Goal: Contribute content: Contribute content

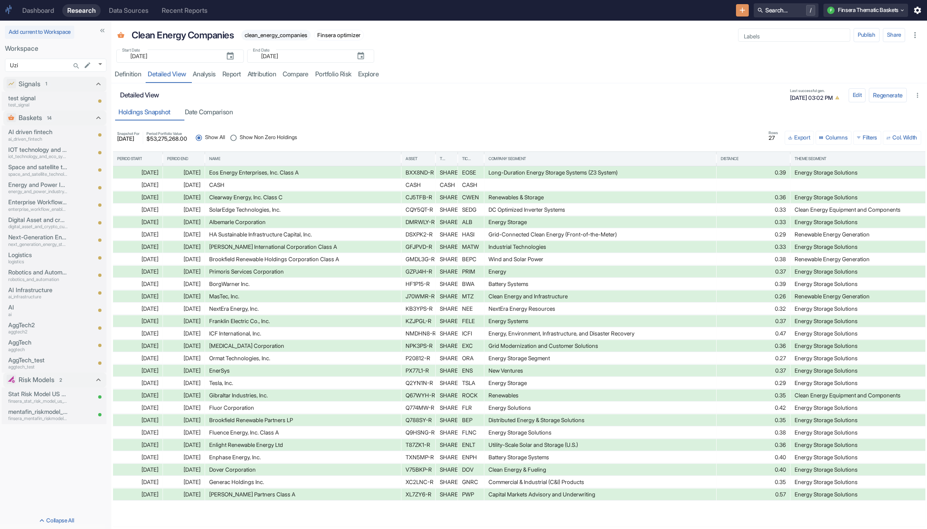
click at [240, 135] on input "Show Non Zero Holdings" at bounding box center [233, 138] width 12 height 12
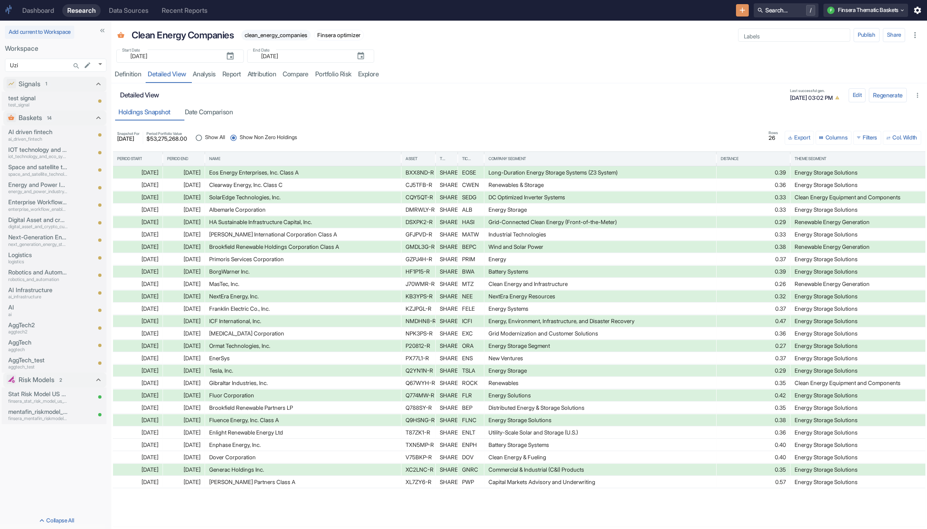
click at [219, 135] on span "Show All" at bounding box center [215, 138] width 20 height 8
click at [205, 135] on input "Show All" at bounding box center [199, 138] width 12 height 12
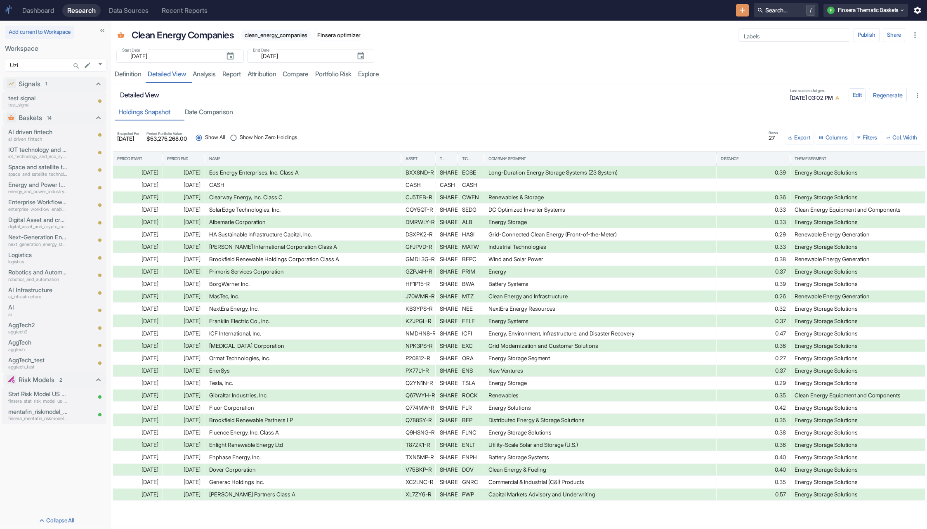
click at [822, 136] on button "Columns" at bounding box center [833, 138] width 36 height 14
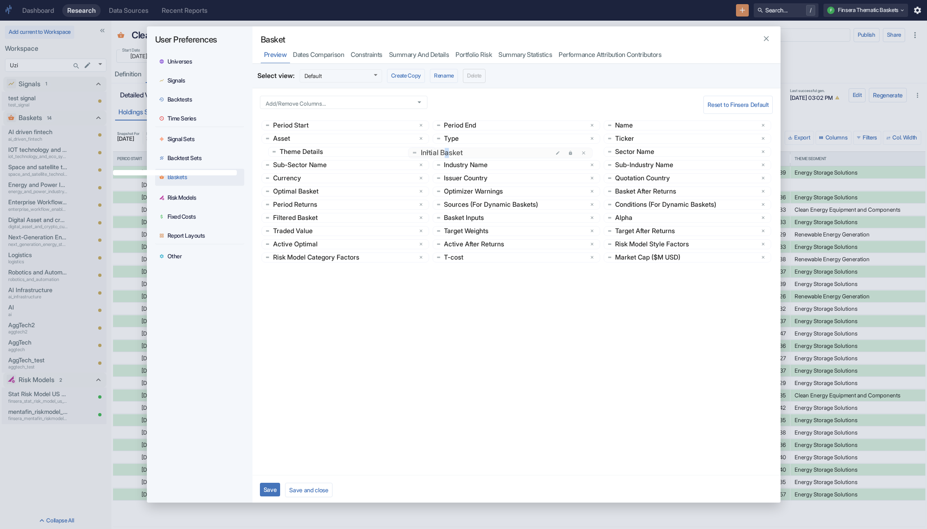
drag, startPoint x: 638, startPoint y: 180, endPoint x: 450, endPoint y: 155, distance: 189.0
drag, startPoint x: 472, startPoint y: 231, endPoint x: 477, endPoint y: 156, distance: 75.2
click at [679, 383] on div "Add/Remove Columns... Add/Remove Columns... Reset to Finsera Default Period Sta…" at bounding box center [516, 281] width 528 height 386
drag, startPoint x: 271, startPoint y: 490, endPoint x: 417, endPoint y: 348, distance: 203.9
click at [417, 348] on div "Select view: Default 547 ​ Create Copy Rename Delete Add/Remove Columns... Add/…" at bounding box center [516, 284] width 528 height 441
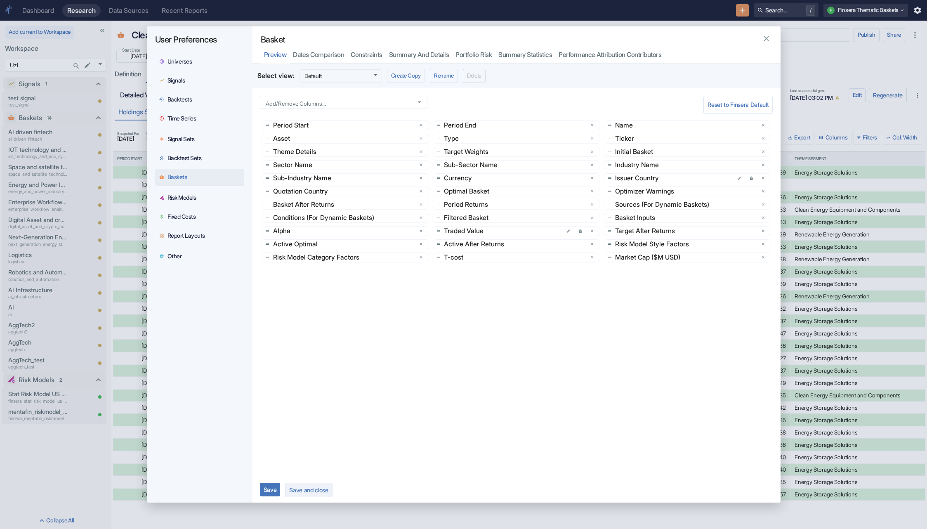
drag, startPoint x: 270, startPoint y: 490, endPoint x: 319, endPoint y: 483, distance: 49.6
click at [319, 483] on div "Save Save and close" at bounding box center [516, 490] width 528 height 30
click at [315, 490] on button "Save and close" at bounding box center [308, 490] width 47 height 14
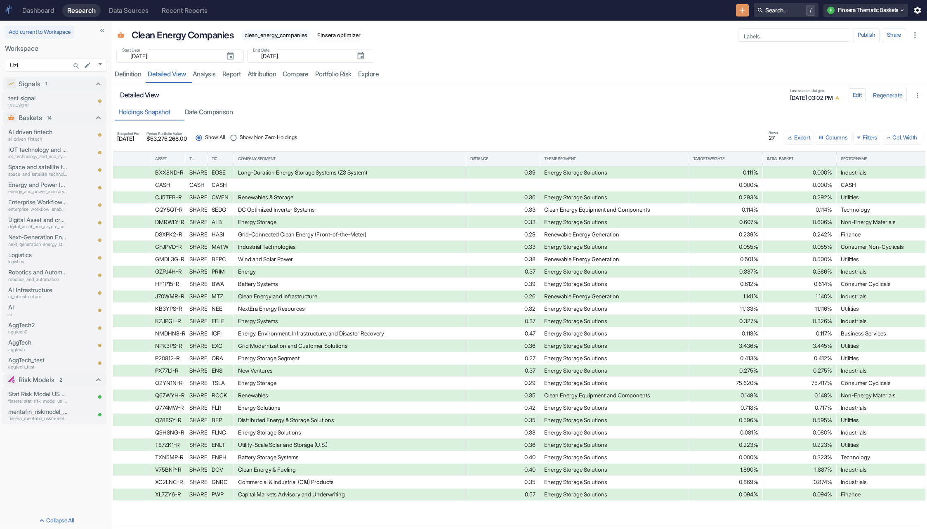
scroll to position [0, 247]
click at [240, 136] on input "Show Non Zero Holdings" at bounding box center [233, 138] width 12 height 12
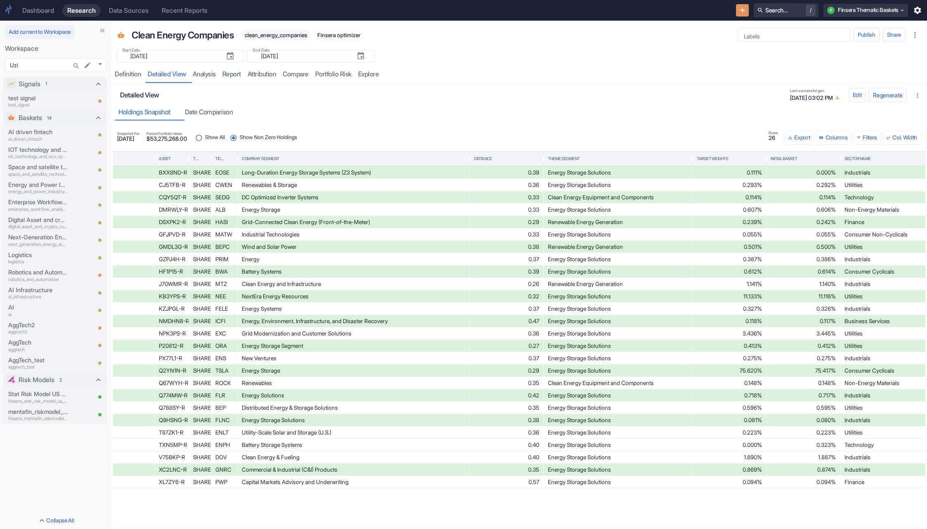
click at [205, 137] on input "Show All" at bounding box center [199, 138] width 12 height 12
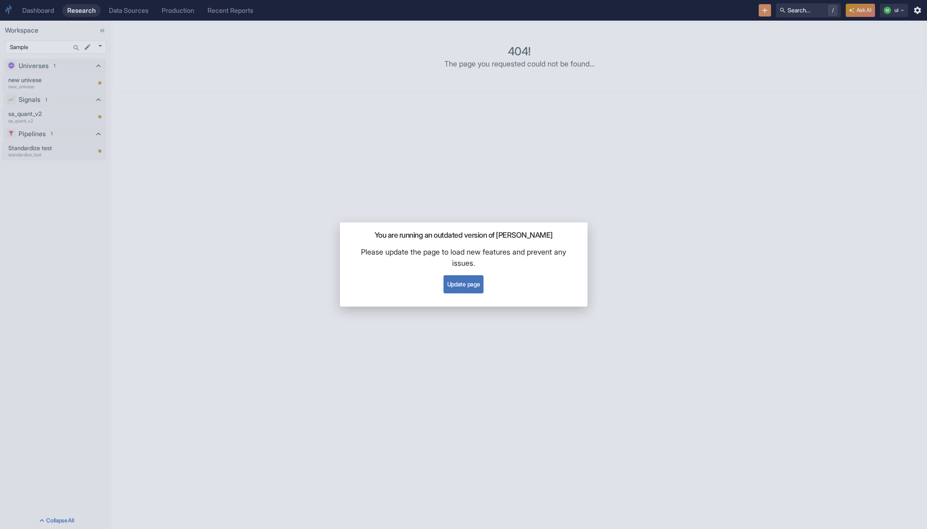
click at [468, 285] on button "Update page" at bounding box center [463, 284] width 40 height 18
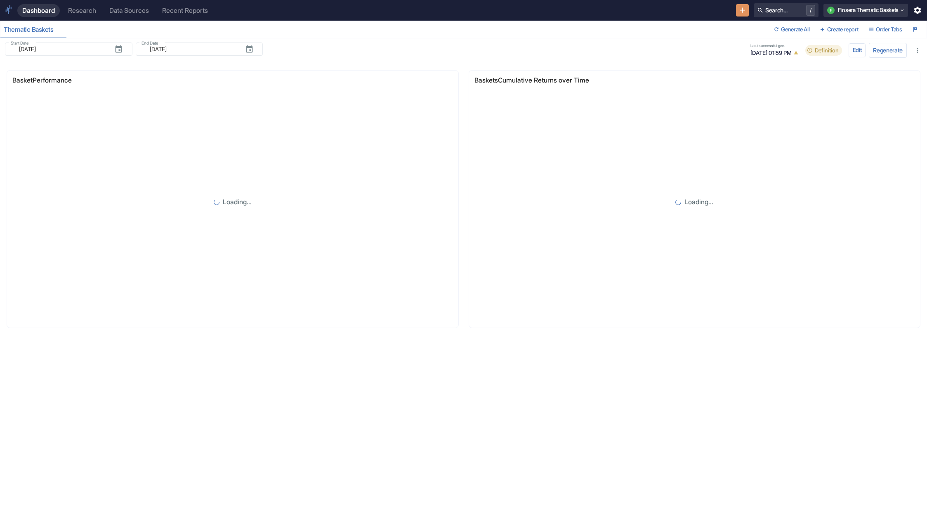
click at [87, 10] on div "Research" at bounding box center [82, 11] width 28 height 8
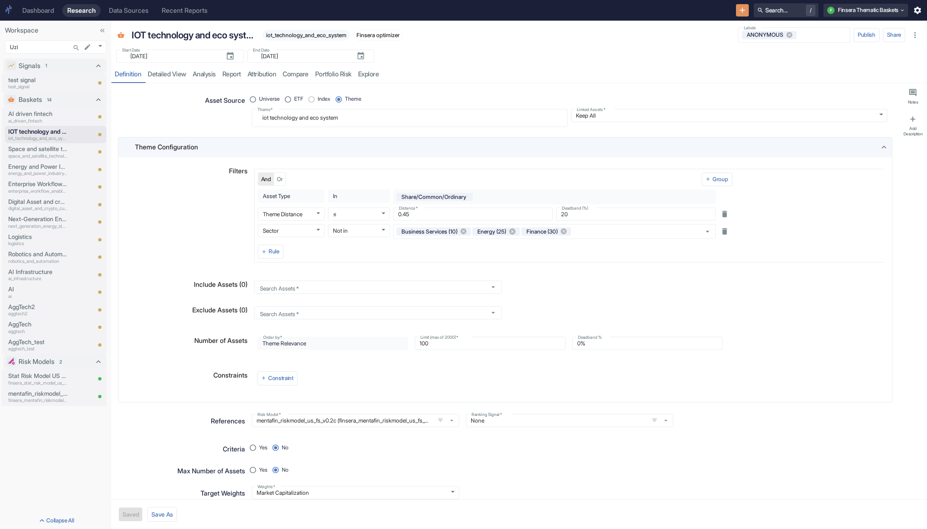
type textarea "x"
click at [775, 2] on div "Dashboard Research Data Sources Recent Reports Search... / F Finsera Thematic B…" at bounding box center [463, 10] width 927 height 21
click at [775, 7] on button "Search... /" at bounding box center [786, 10] width 65 height 14
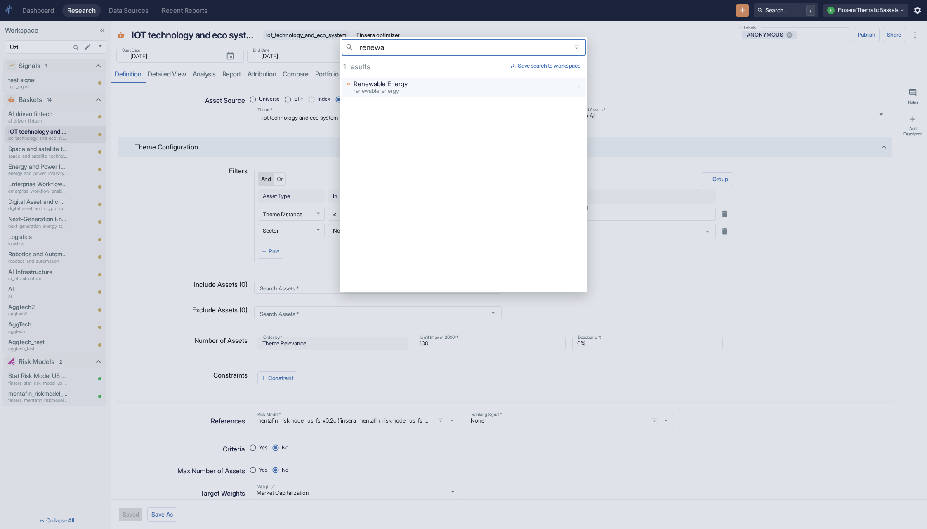
click at [408, 85] on p "Renewable Energy" at bounding box center [380, 84] width 54 height 10
type input "renewa"
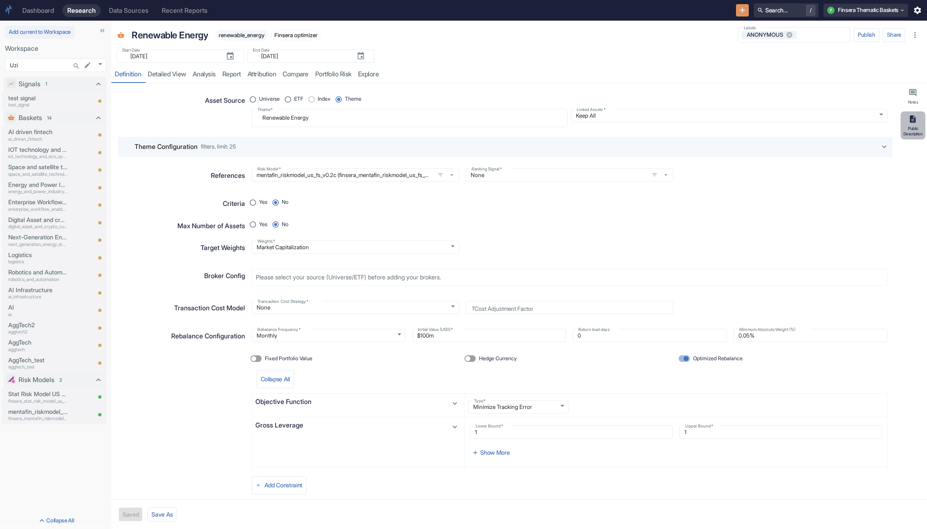
click at [917, 123] on button "Public Description" at bounding box center [912, 125] width 25 height 28
type textarea "x"
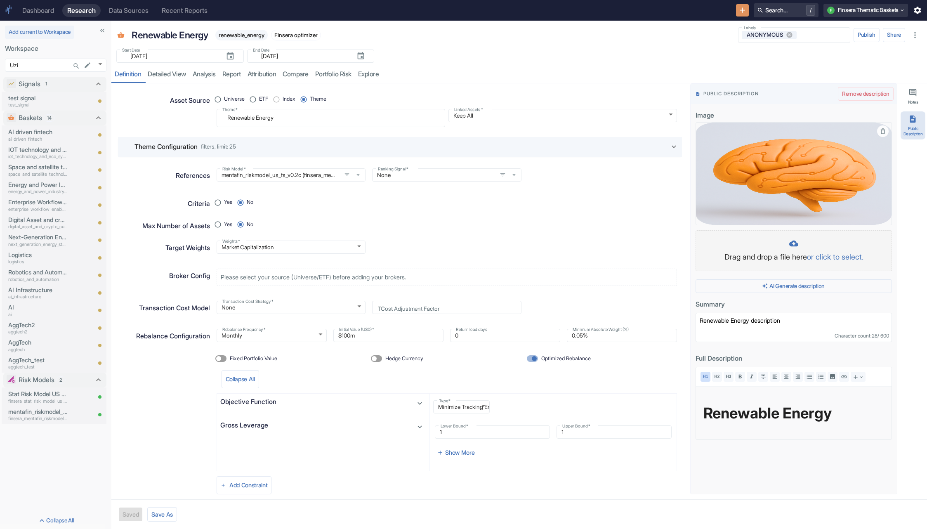
click at [747, 239] on div "Drag and drop a file here or click to select." at bounding box center [793, 251] width 179 height 24
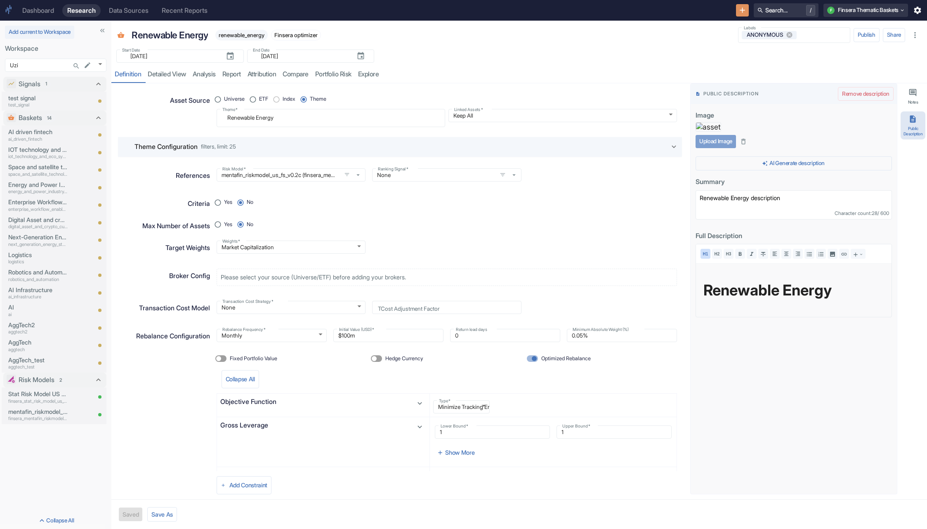
click at [710, 148] on button "Upload Image" at bounding box center [715, 141] width 40 height 13
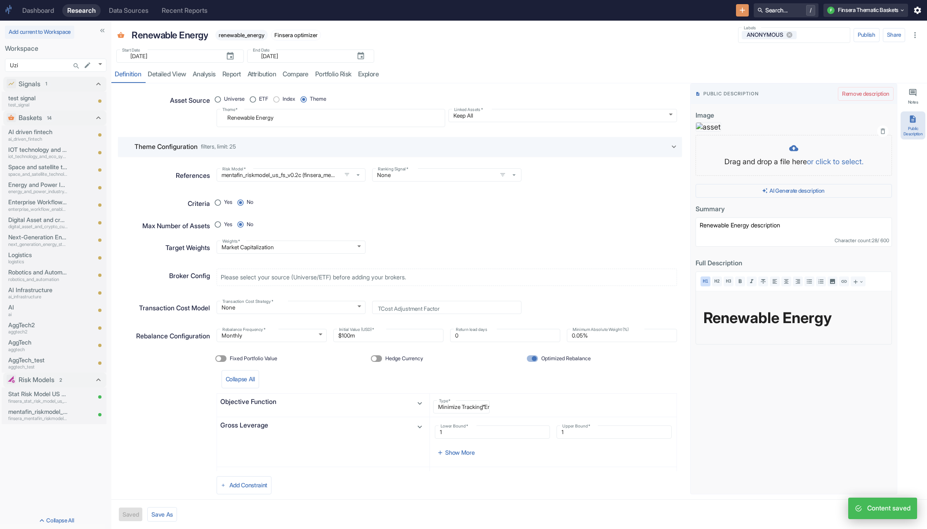
type textarea "x"
click at [764, 167] on p "Drag and drop a file here or click to select." at bounding box center [793, 161] width 179 height 11
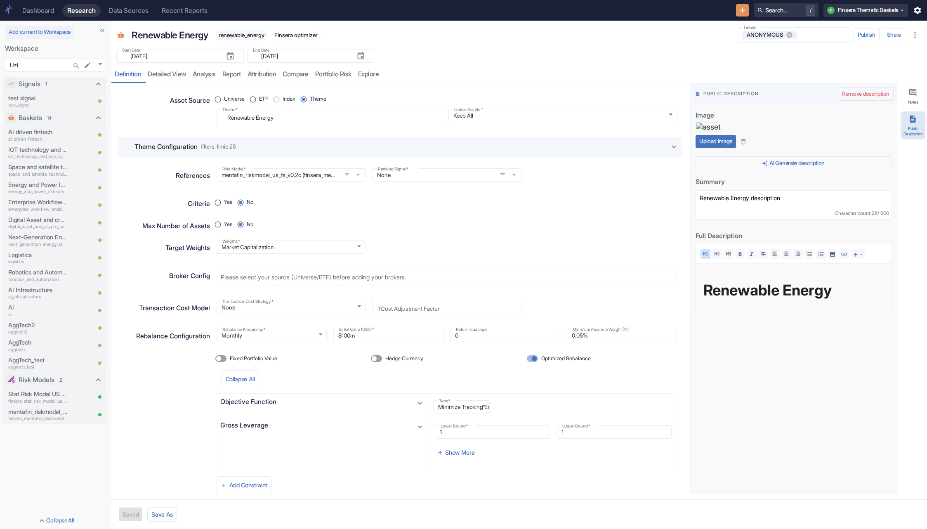
click at [726, 148] on button "Upload Image" at bounding box center [715, 141] width 40 height 13
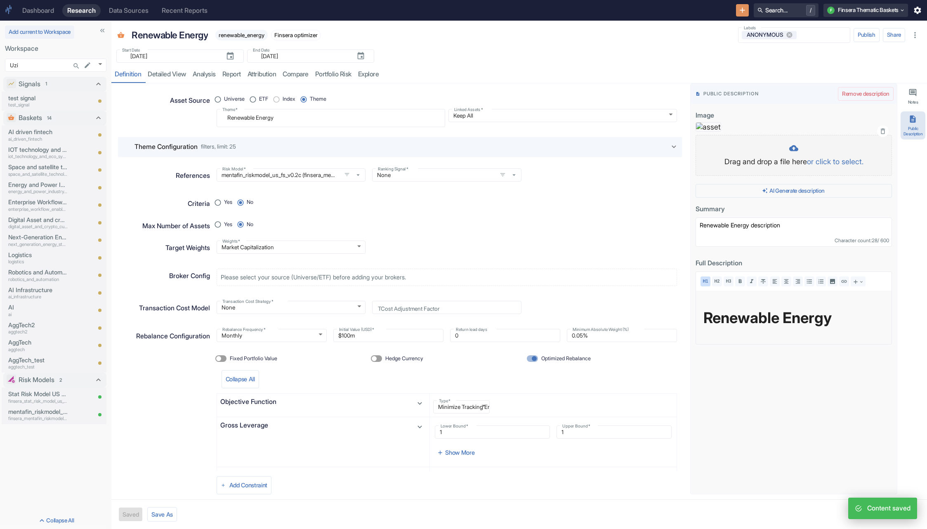
click at [736, 167] on div "Drag and drop a file here or click to select." at bounding box center [793, 156] width 179 height 24
type textarea "x"
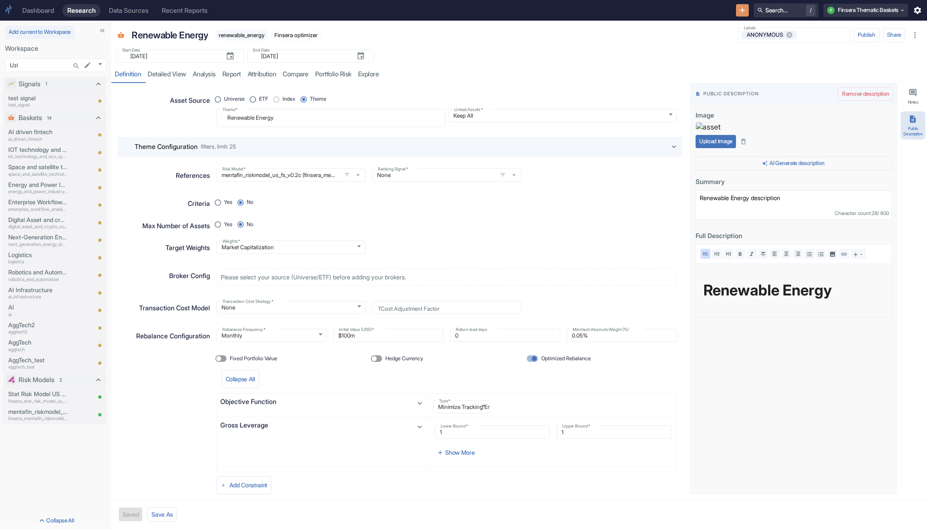
click at [721, 148] on button "Upload Image" at bounding box center [715, 141] width 40 height 13
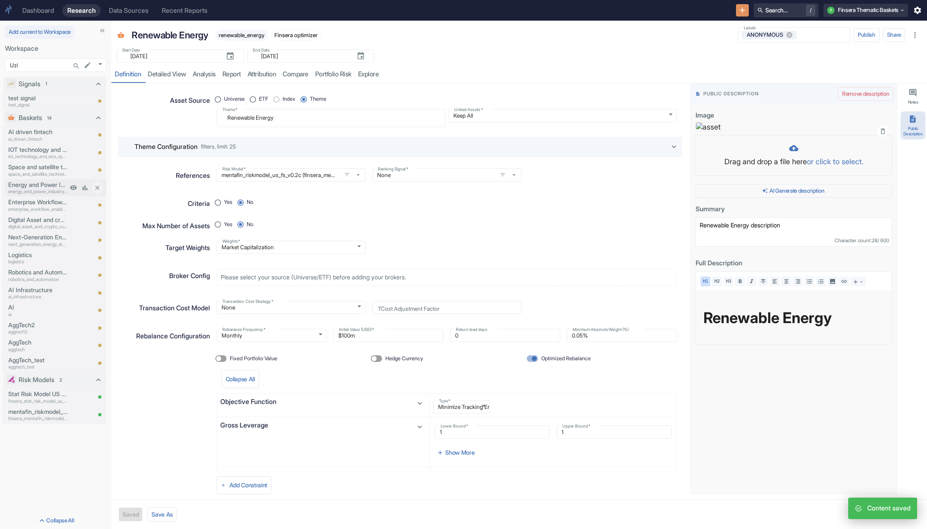
type textarea "x"
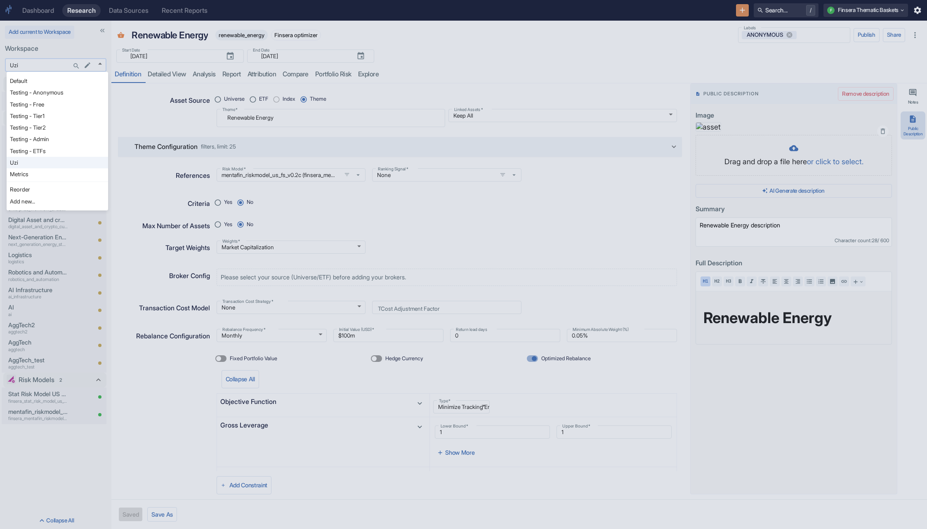
click at [39, 61] on body "Dashboard Research Data Sources Recent Reports Search... / F Finsera Thematic B…" at bounding box center [463, 264] width 927 height 529
click at [39, 90] on li "Testing - Anonymous" at bounding box center [57, 93] width 101 height 12
type input "1126"
type textarea "x"
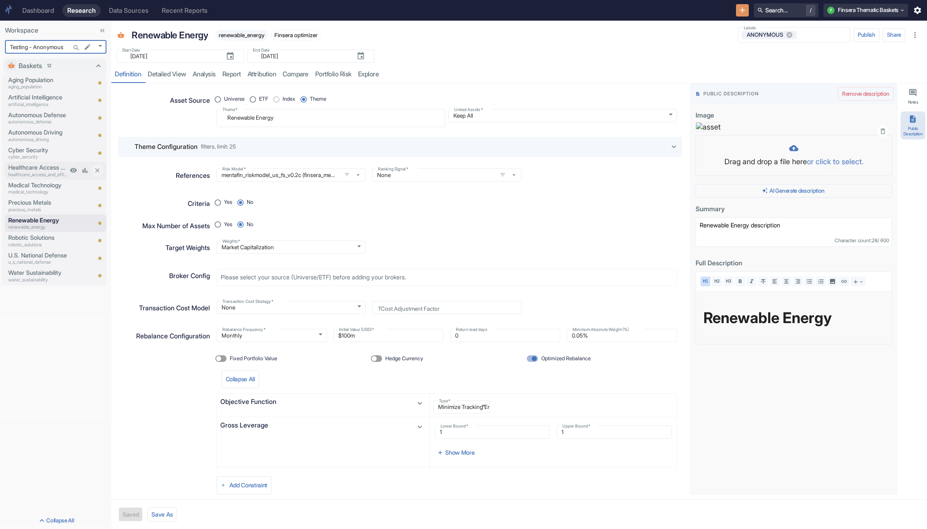
click at [42, 171] on p "Healthcare Access and Efficiency" at bounding box center [37, 167] width 59 height 9
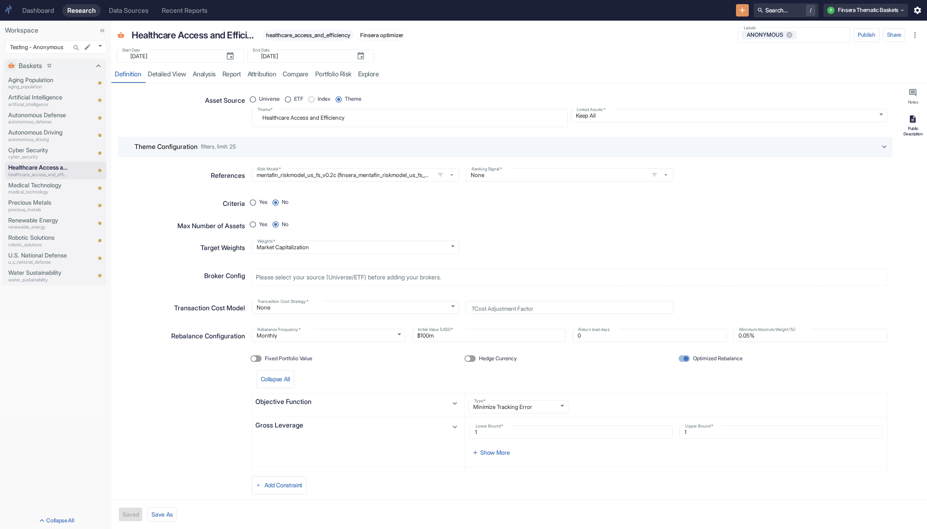
click at [912, 122] on icon "button" at bounding box center [913, 118] width 6 height 7
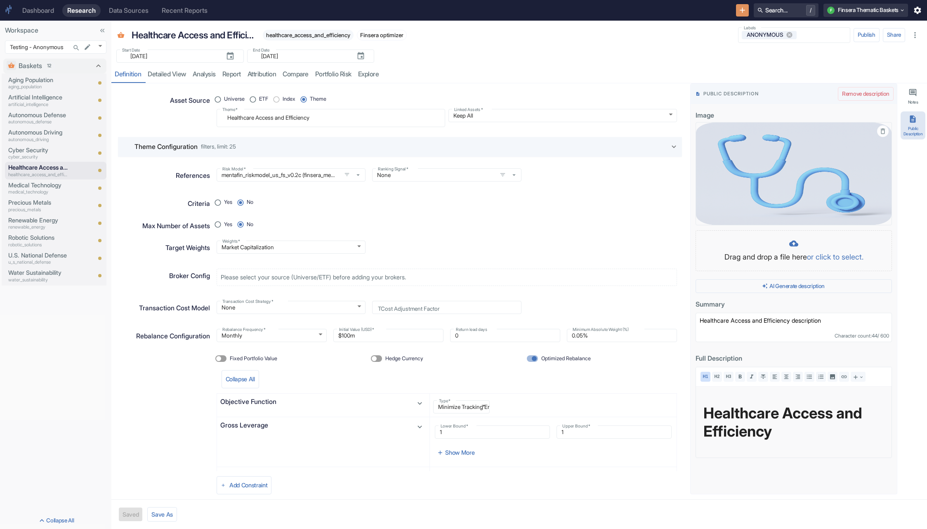
click at [711, 128] on img at bounding box center [793, 173] width 196 height 103
type textarea "x"
click at [751, 239] on div at bounding box center [793, 244] width 179 height 11
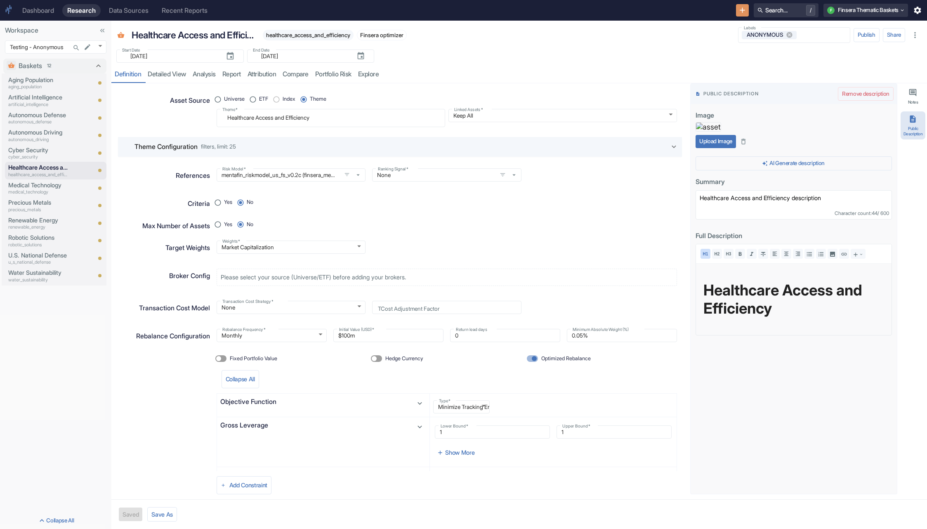
click at [722, 148] on button "Upload Image" at bounding box center [715, 141] width 40 height 13
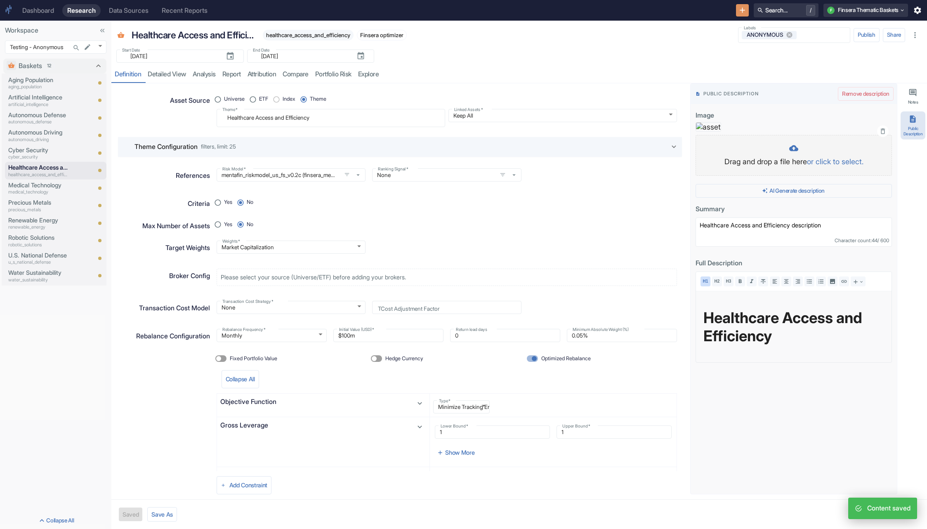
click at [788, 167] on p "Drag and drop a file here or click to select." at bounding box center [793, 161] width 179 height 11
type textarea "x"
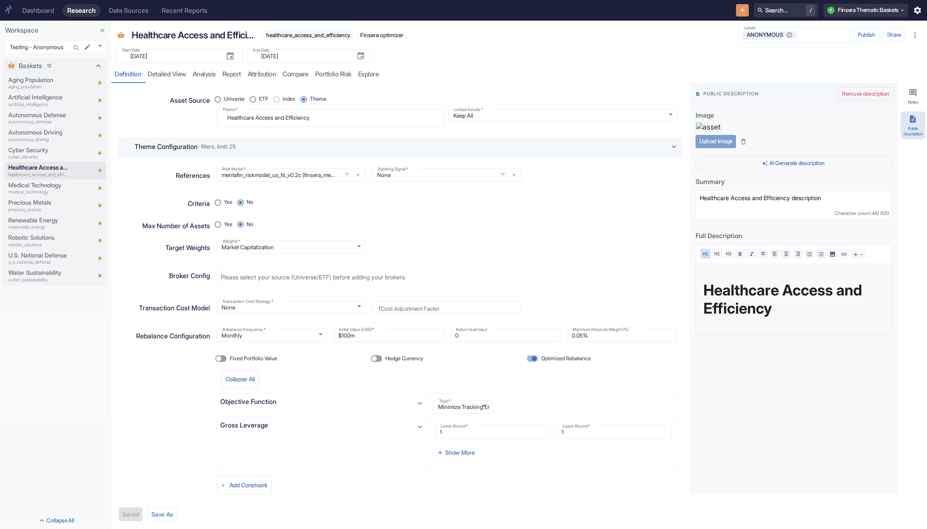
click at [721, 148] on button "Upload Image" at bounding box center [715, 141] width 40 height 13
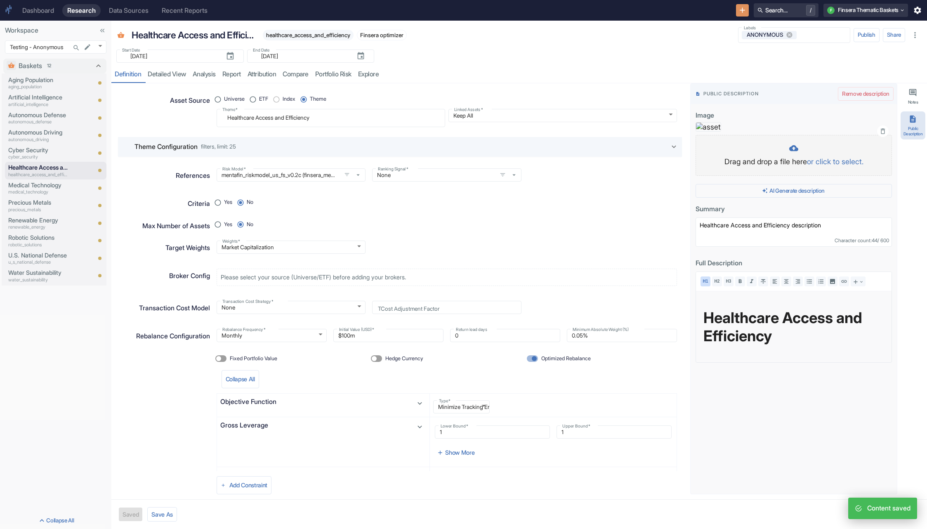
click at [771, 154] on div at bounding box center [793, 149] width 179 height 11
type textarea "x"
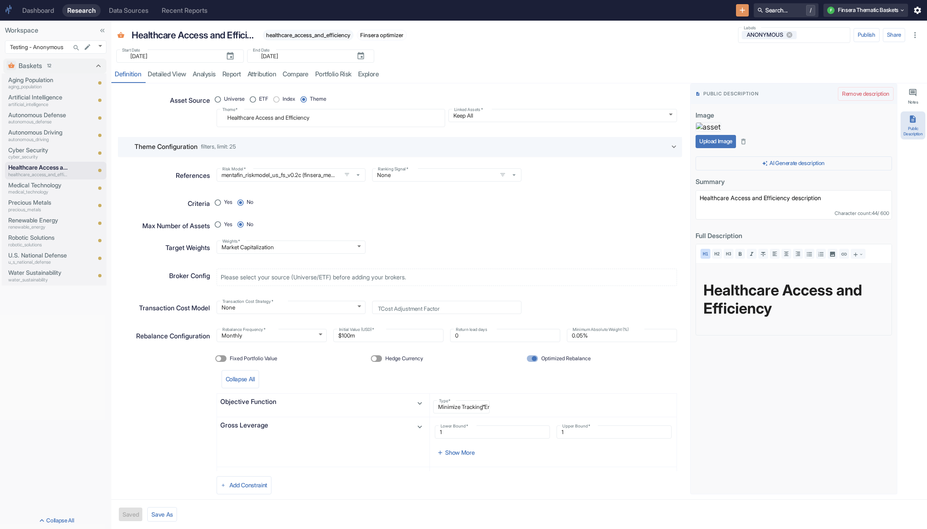
click at [726, 148] on button "Upload Image" at bounding box center [715, 141] width 40 height 13
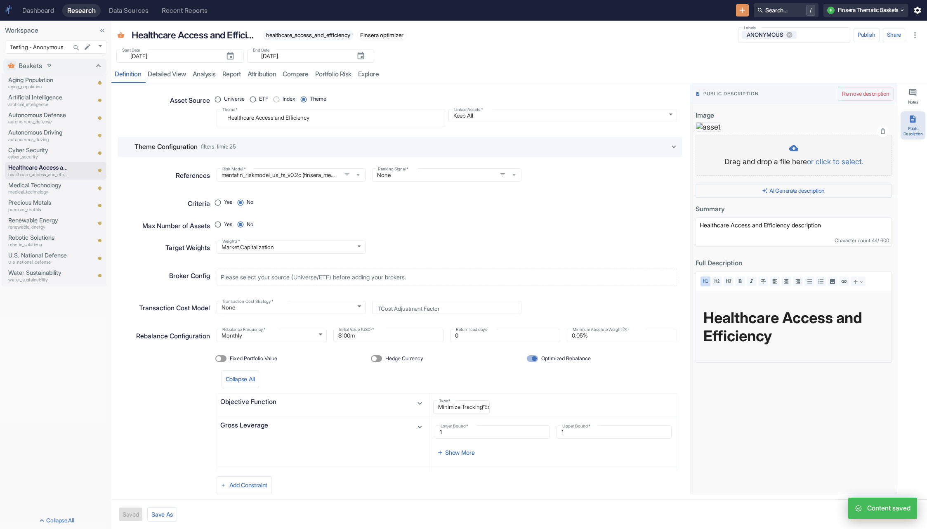
click at [783, 167] on p "Drag and drop a file here or click to select." at bounding box center [793, 161] width 179 height 11
type textarea "x"
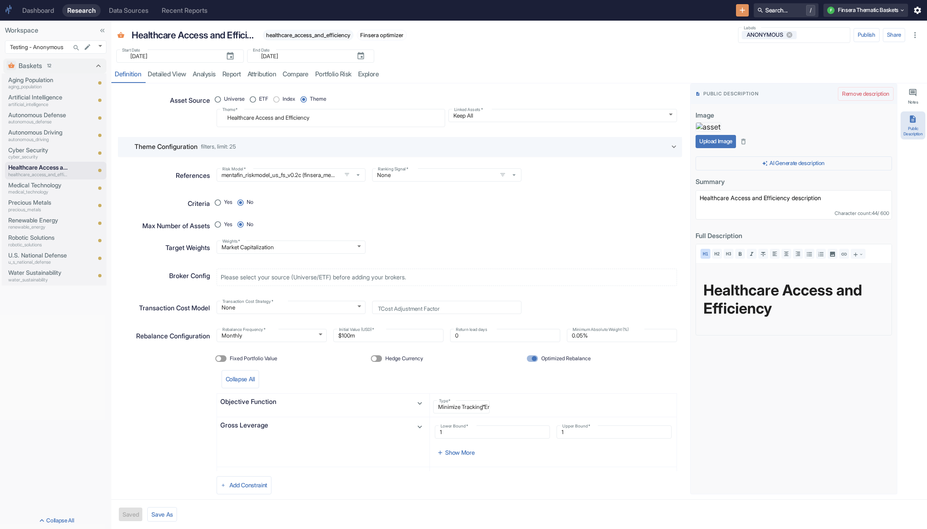
click at [720, 148] on button "Upload Image" at bounding box center [715, 141] width 40 height 13
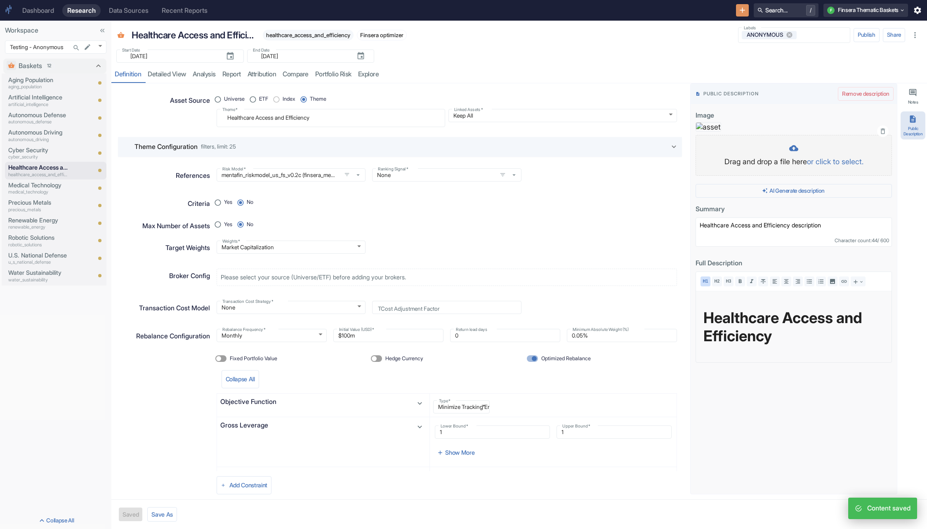
click at [775, 154] on div at bounding box center [793, 149] width 179 height 11
type textarea "x"
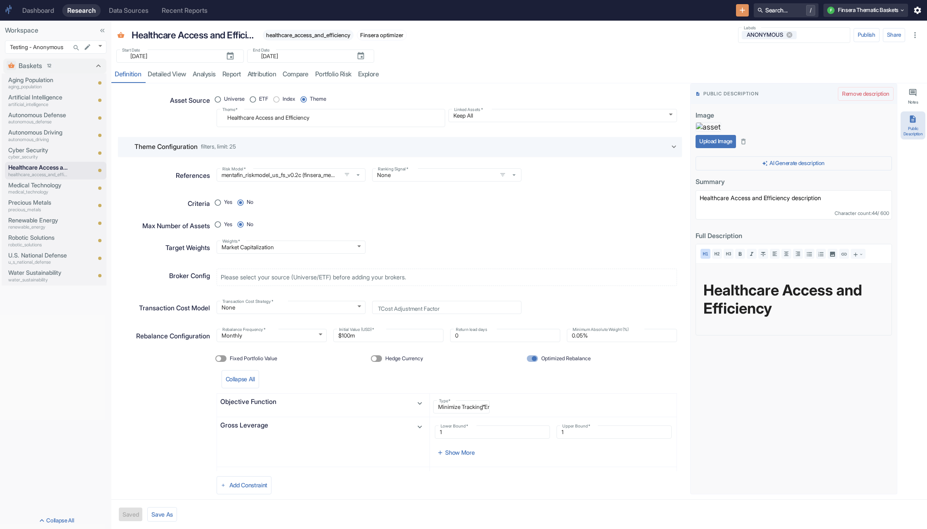
click at [730, 148] on button "Upload Image" at bounding box center [715, 141] width 40 height 13
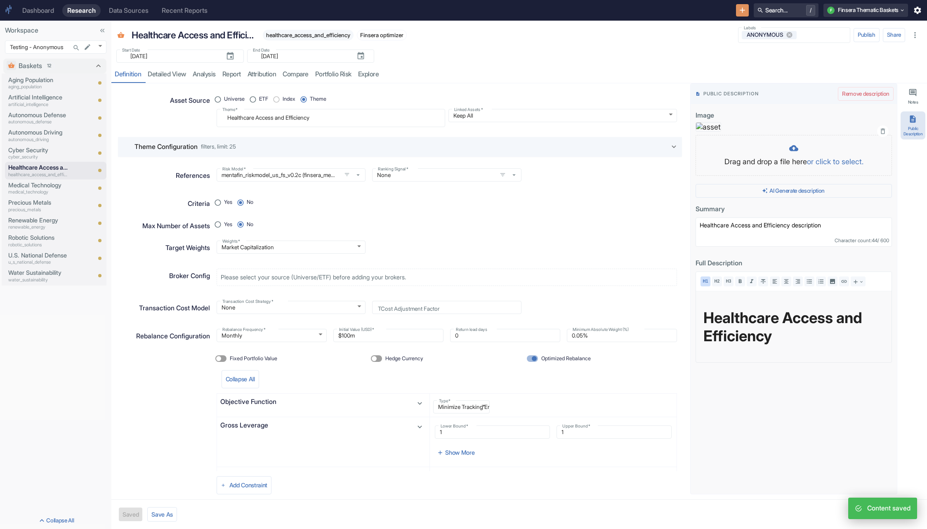
type textarea "x"
click at [729, 154] on div at bounding box center [793, 149] width 179 height 11
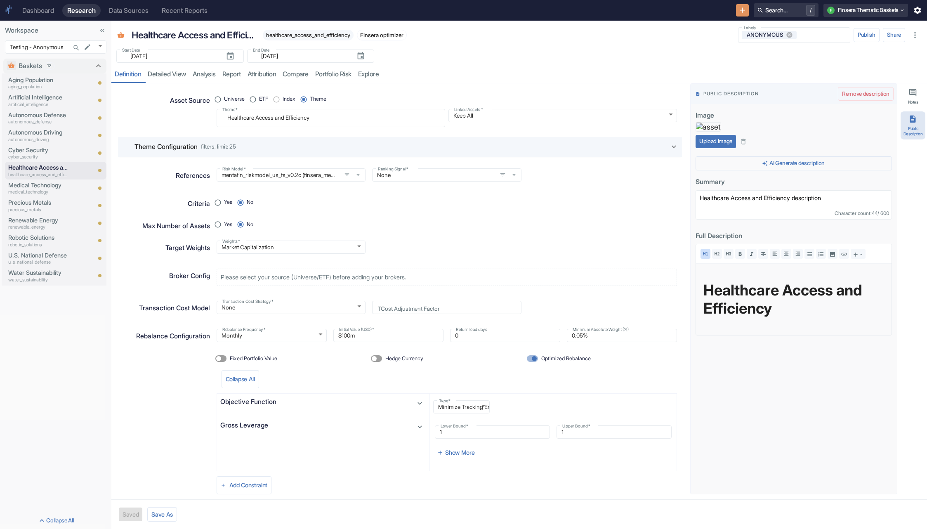
click at [723, 148] on button "Upload Image" at bounding box center [715, 141] width 40 height 13
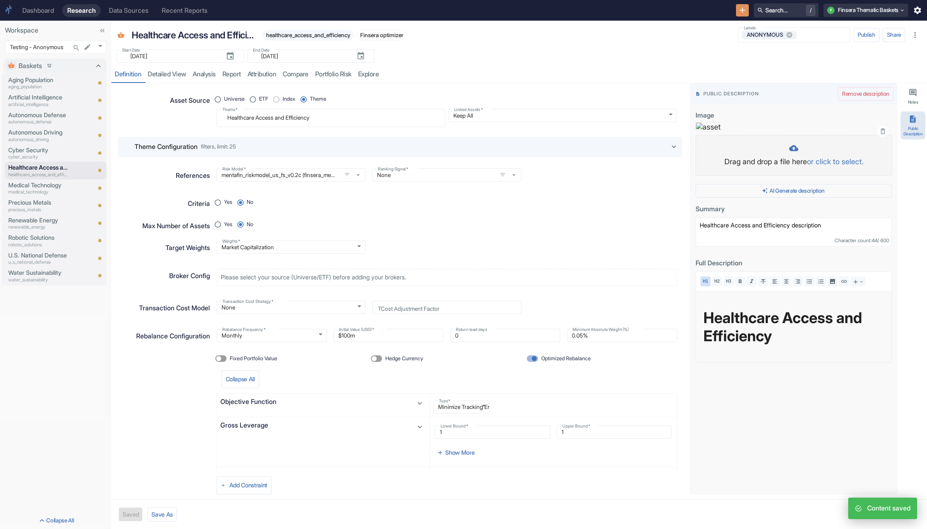
click at [769, 167] on p "Drag and drop a file here or click to select." at bounding box center [793, 161] width 179 height 11
type textarea "x"
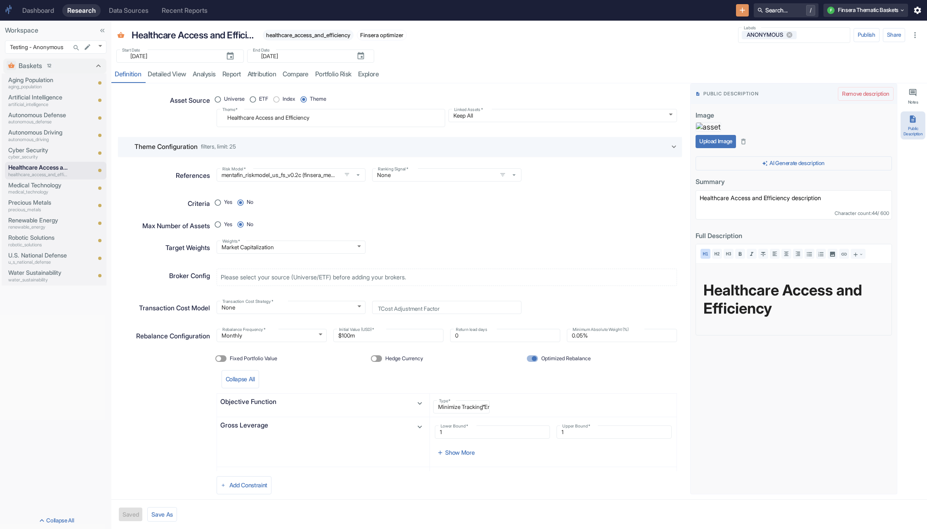
click at [718, 148] on button "Upload Image" at bounding box center [715, 141] width 40 height 13
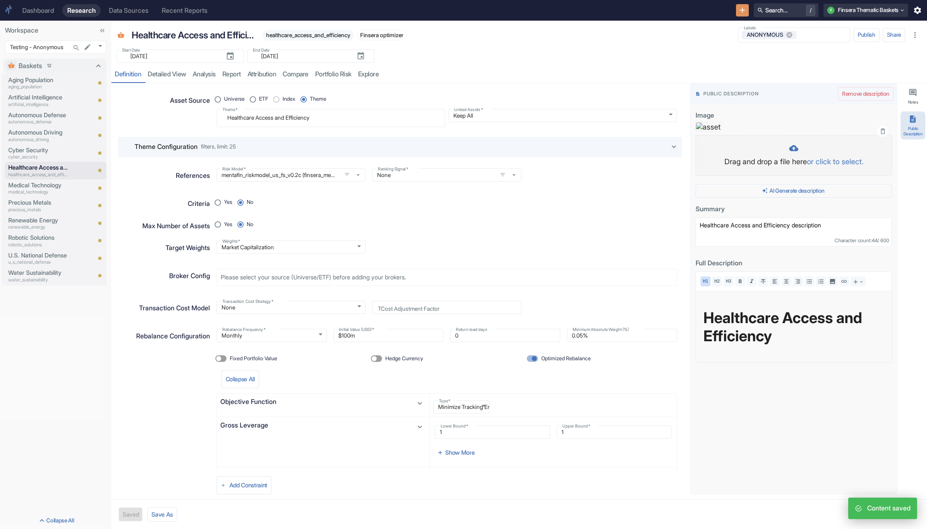
click at [727, 167] on div "Drag and drop a file here or click to select." at bounding box center [793, 156] width 179 height 24
type textarea "x"
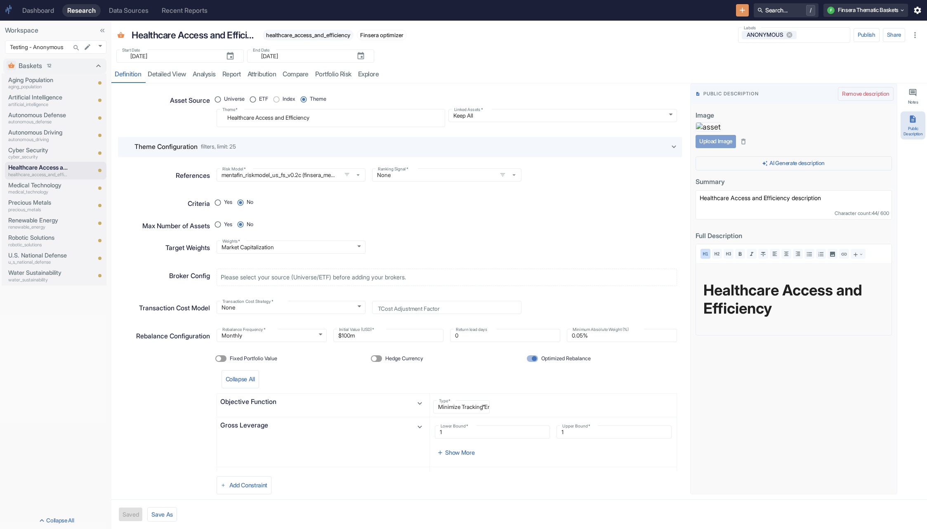
click at [720, 148] on button "Upload Image" at bounding box center [715, 141] width 40 height 13
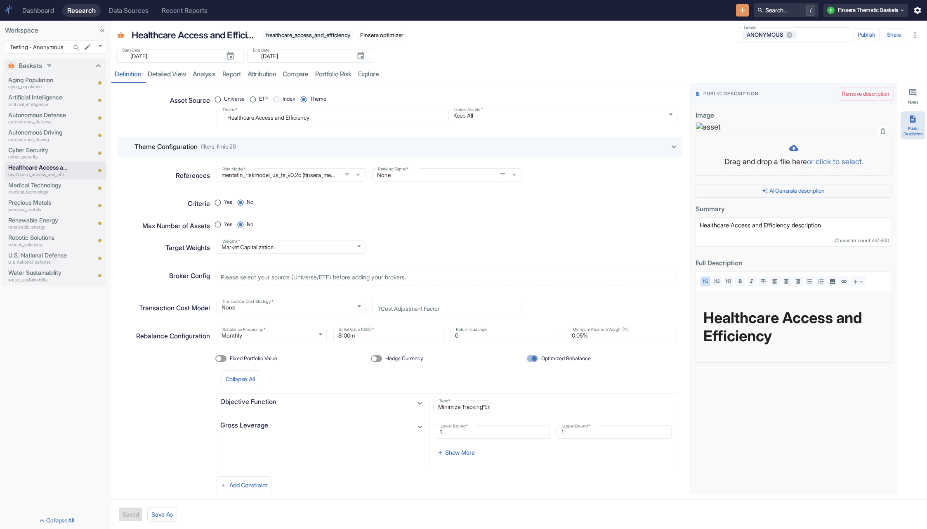
click at [81, 438] on div "Baskets 12 Aging Population aging_population Artificial Intelligence artificial…" at bounding box center [55, 283] width 111 height 457
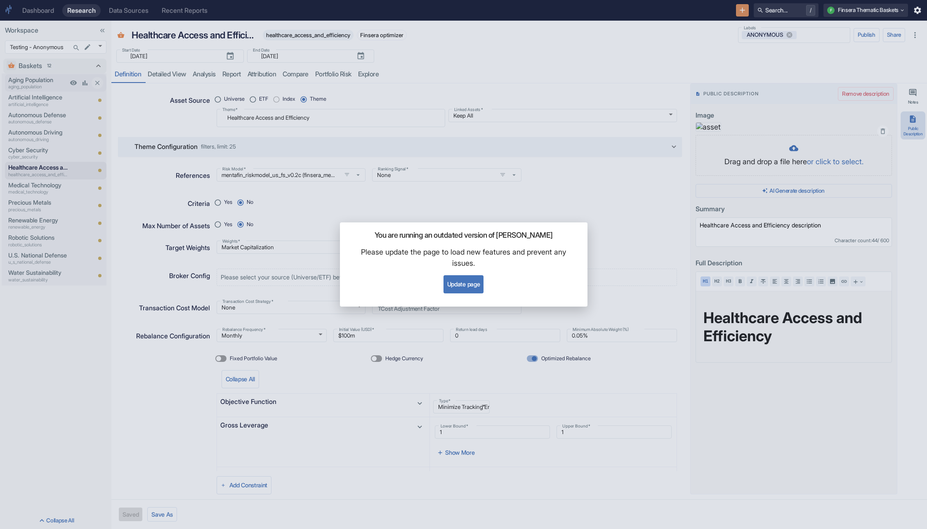
type textarea "x"
click at [363, 4] on div "You are running an outdated version of Finsera Please update the page to load n…" at bounding box center [463, 264] width 927 height 529
